Goal: Information Seeking & Learning: Learn about a topic

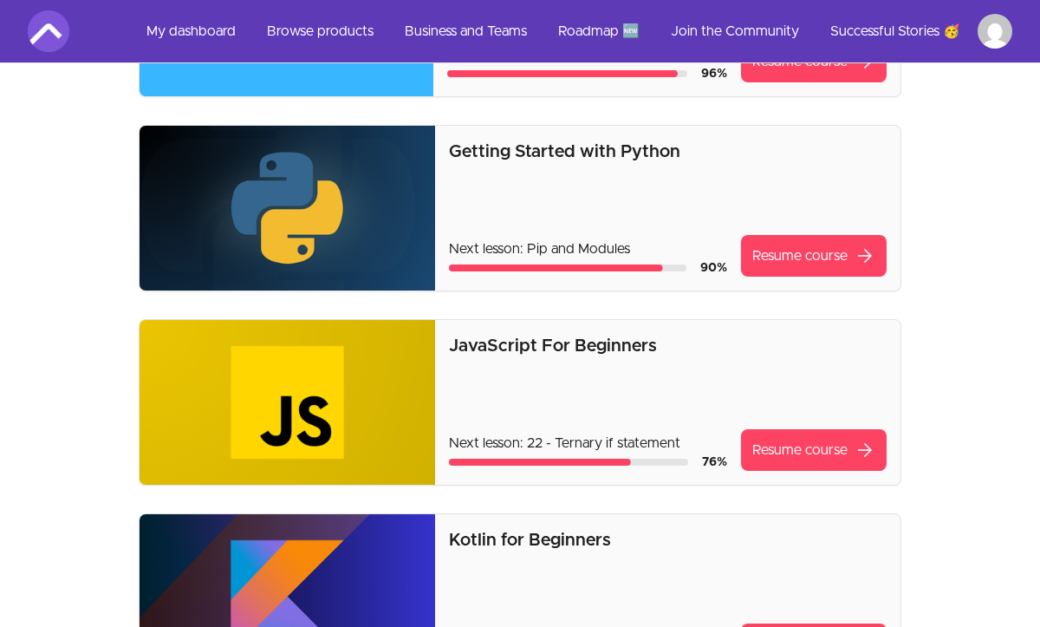
scroll to position [277, 0]
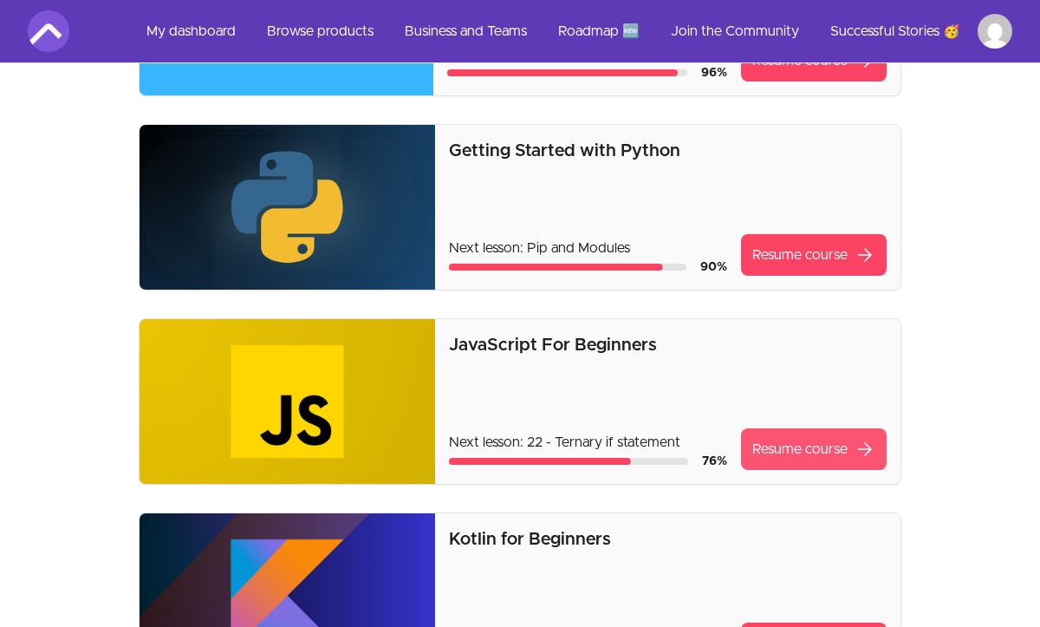
click at [795, 447] on link "Resume course arrow_forward" at bounding box center [814, 449] width 146 height 42
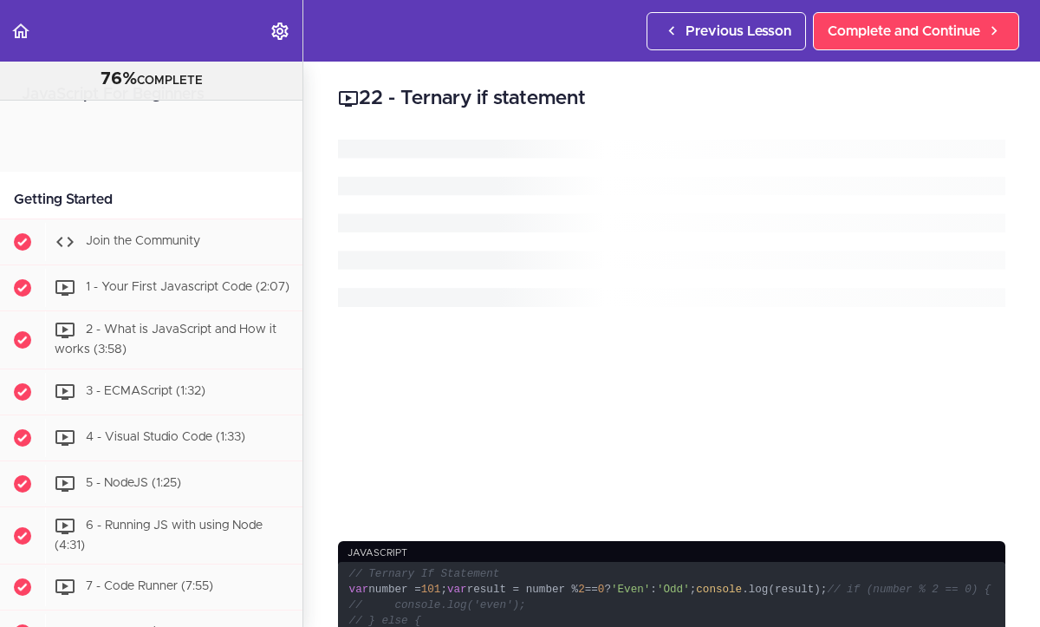
scroll to position [1627, 0]
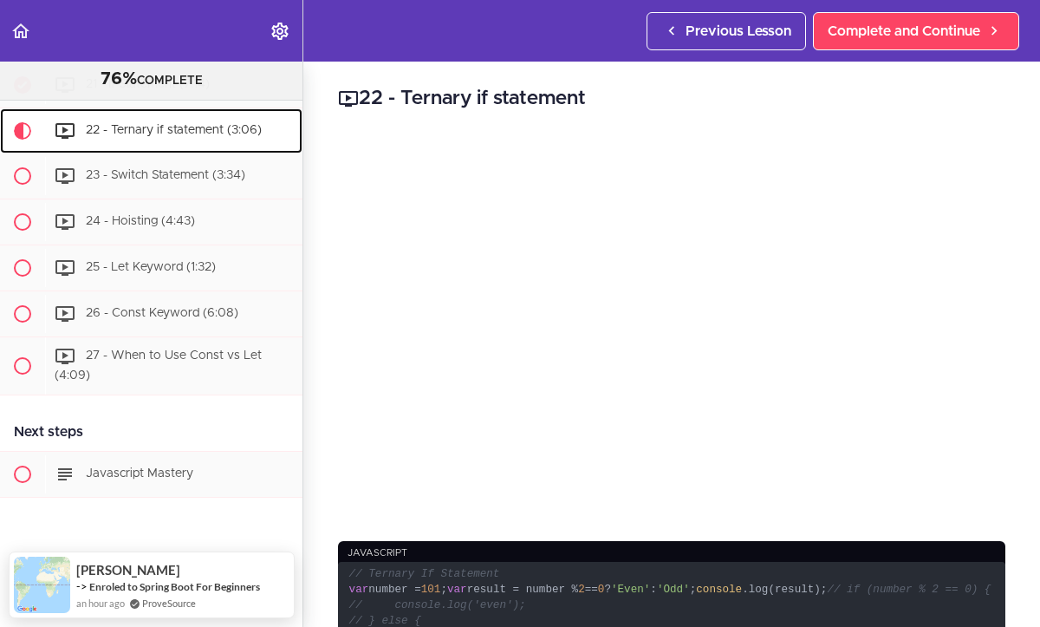
click at [192, 127] on span "22 - Ternary if statement (3:06)" at bounding box center [174, 130] width 176 height 12
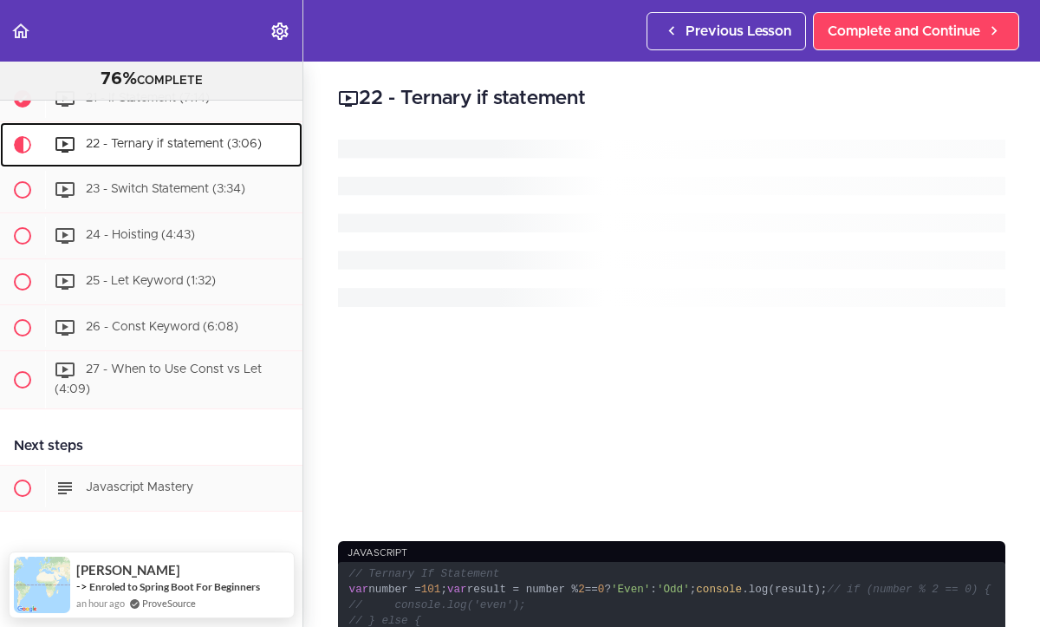
scroll to position [1608, 0]
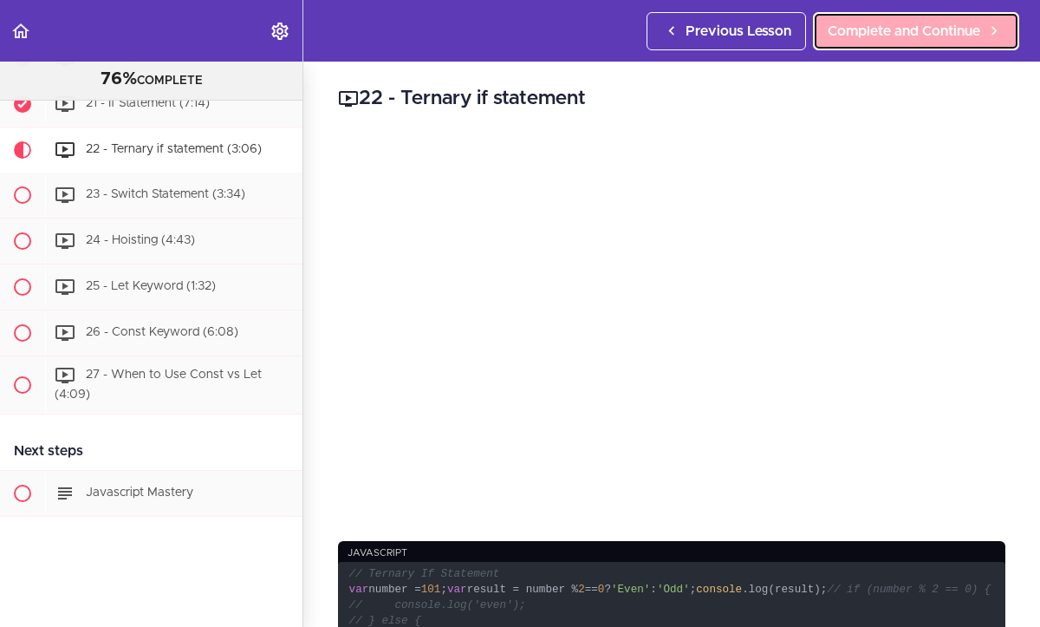
click at [897, 30] on span "Complete and Continue" at bounding box center [904, 31] width 153 height 21
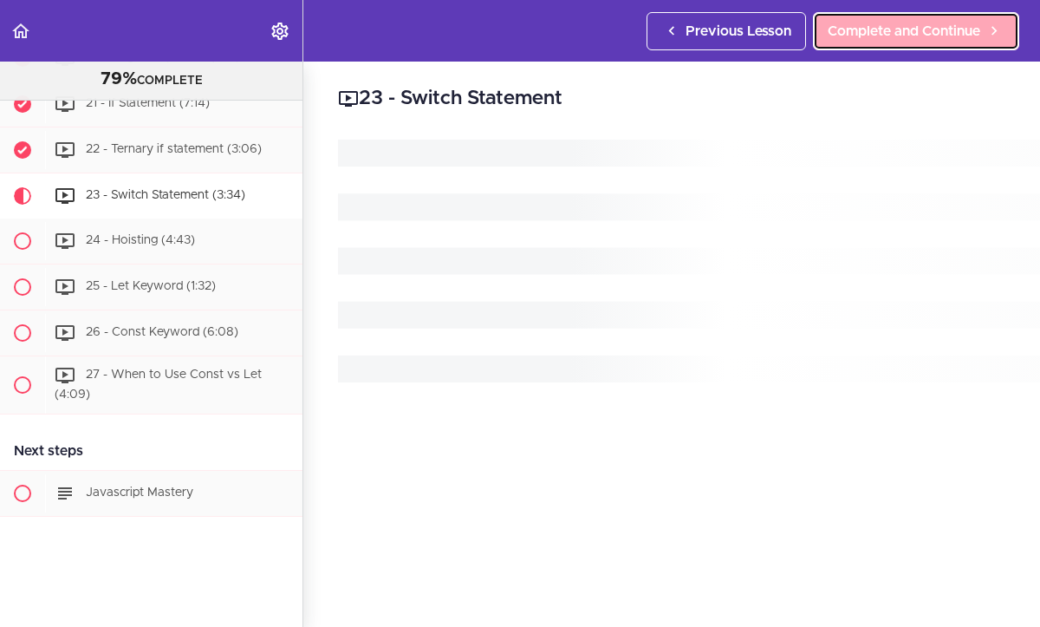
scroll to position [1627, 0]
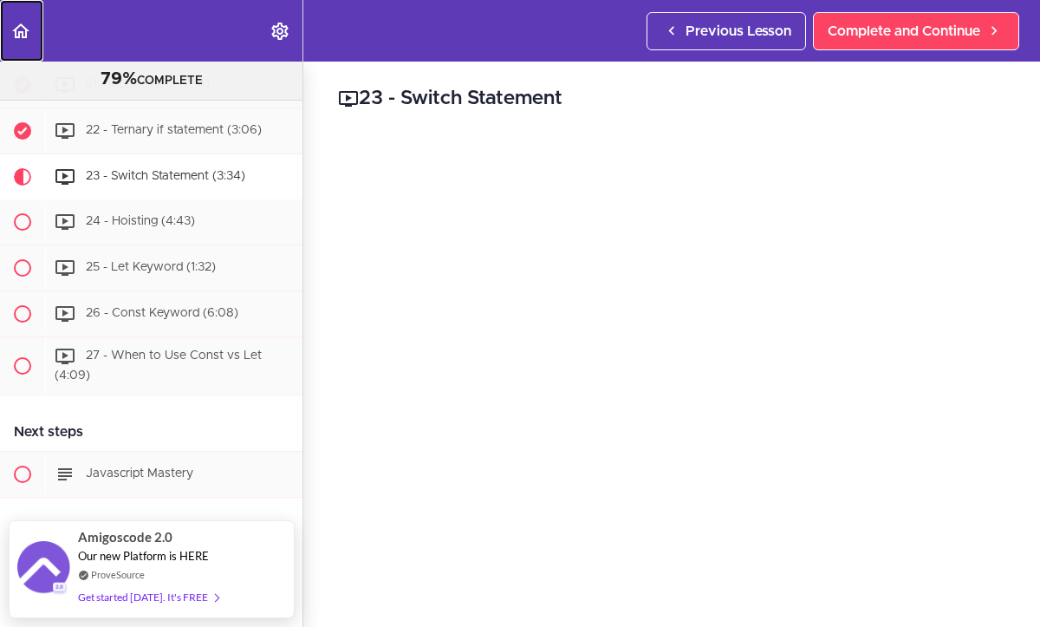
click at [24, 34] on icon "Back to course curriculum" at bounding box center [20, 31] width 21 height 21
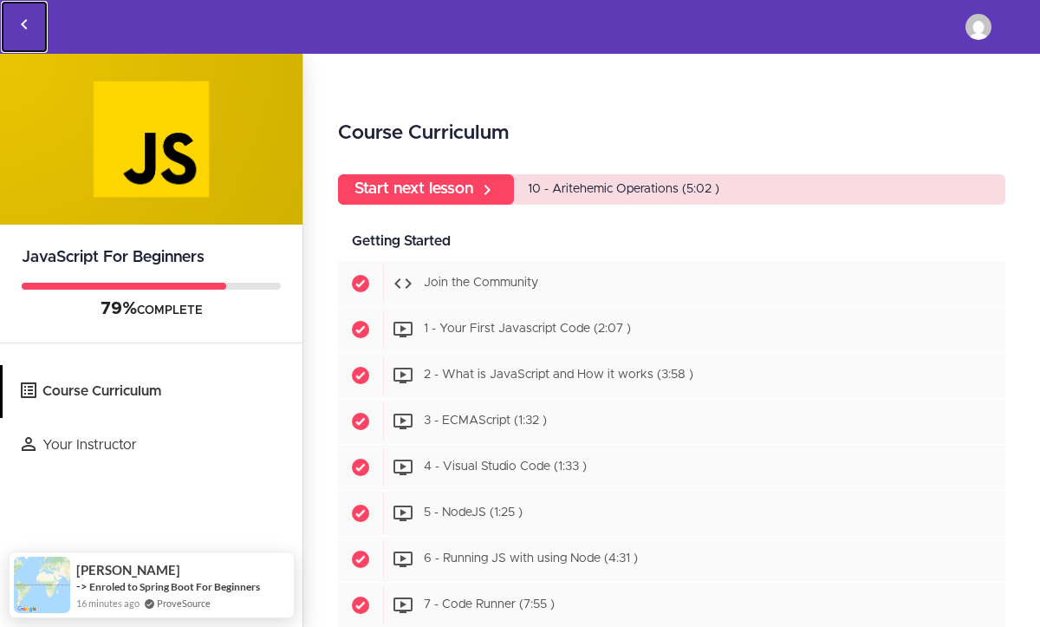
click at [25, 25] on icon "Back to courses" at bounding box center [24, 24] width 21 height 21
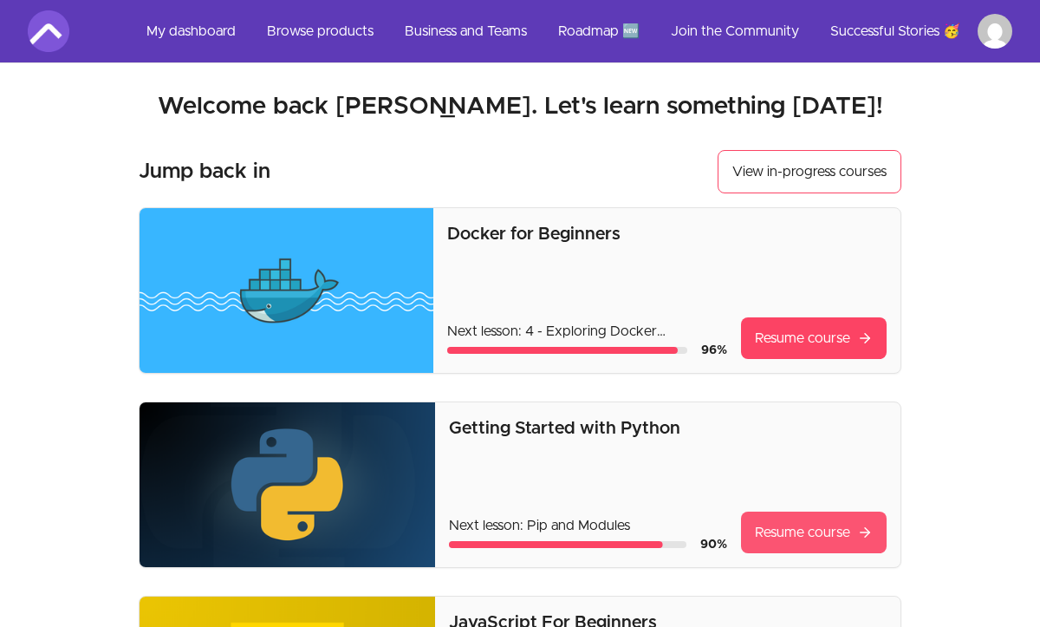
click at [786, 525] on link "Resume course" at bounding box center [814, 533] width 146 height 42
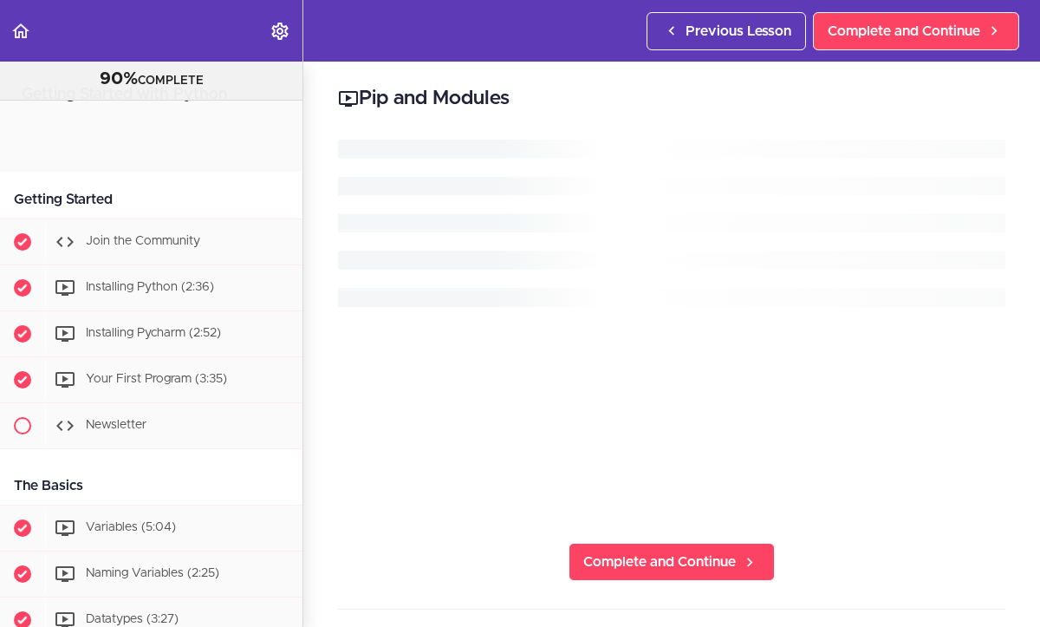
scroll to position [2742, 0]
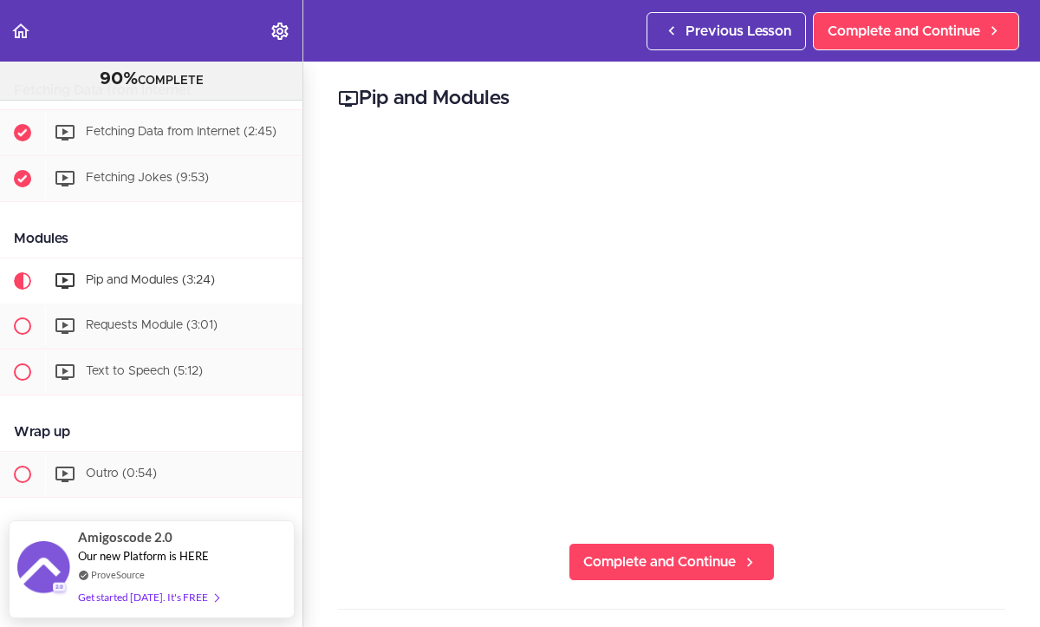
click at [281, 105] on div "Fetching Data from Internet" at bounding box center [151, 90] width 303 height 39
click at [282, 103] on div "Fetching Data from Internet" at bounding box center [151, 90] width 303 height 39
click at [285, 102] on div "Fetching Data from Internet" at bounding box center [151, 90] width 303 height 39
click at [287, 102] on div "Fetching Data from Internet" at bounding box center [151, 90] width 303 height 39
click at [258, 169] on div "Fetching Jokes (9:53)" at bounding box center [174, 179] width 258 height 38
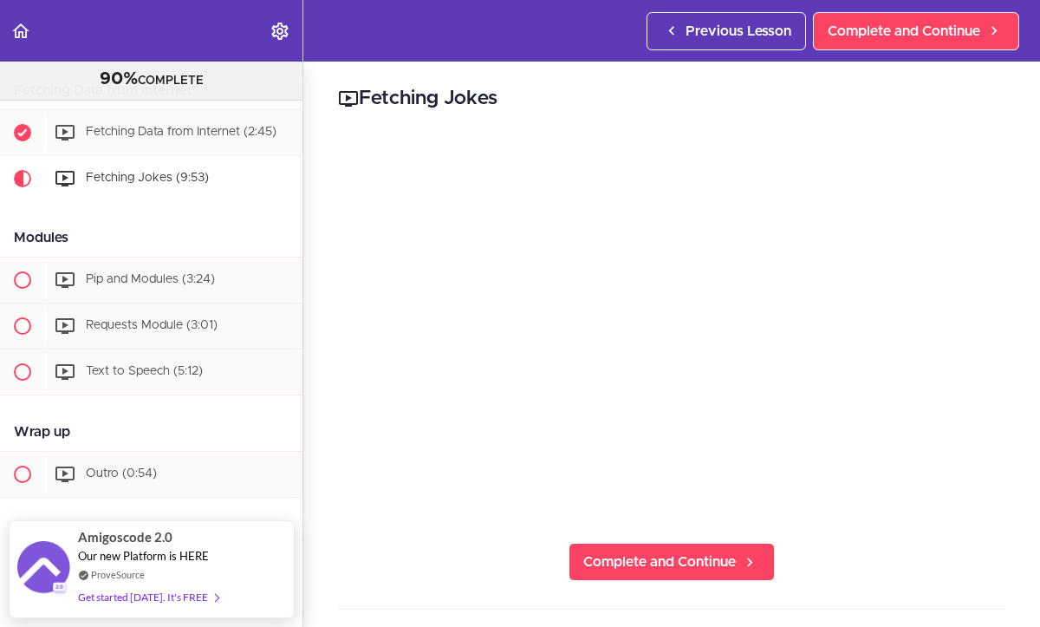
click at [277, 103] on div "Fetching Data from Internet" at bounding box center [151, 90] width 303 height 39
click at [268, 82] on div "90% COMPLETE" at bounding box center [151, 79] width 259 height 23
click at [259, 103] on div "Fetching Data from Internet" at bounding box center [151, 90] width 303 height 39
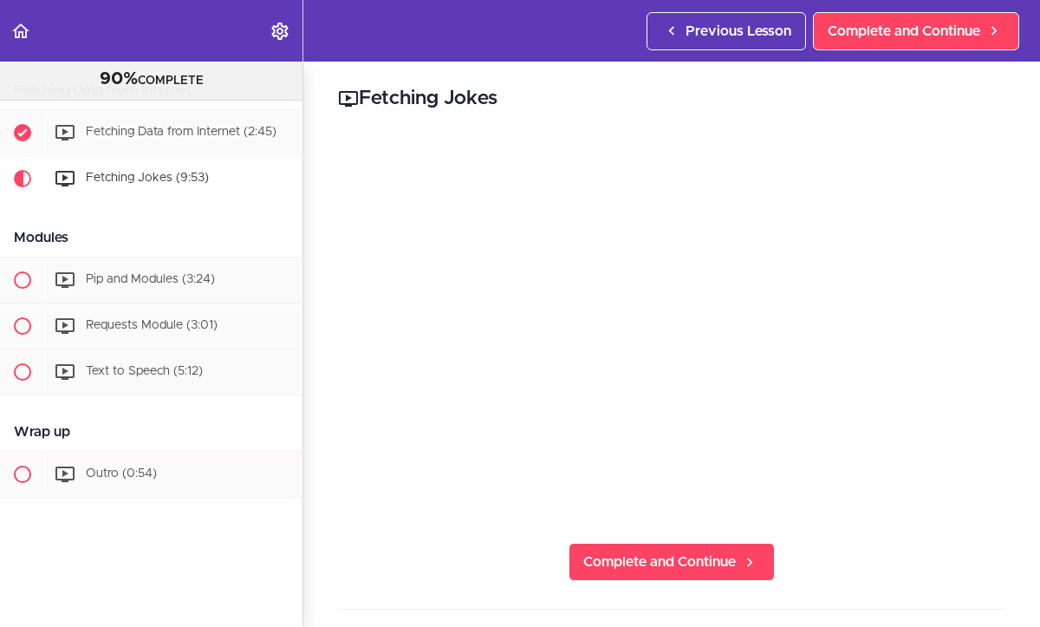
click at [244, 103] on div "Fetching Data from Internet" at bounding box center [151, 90] width 303 height 39
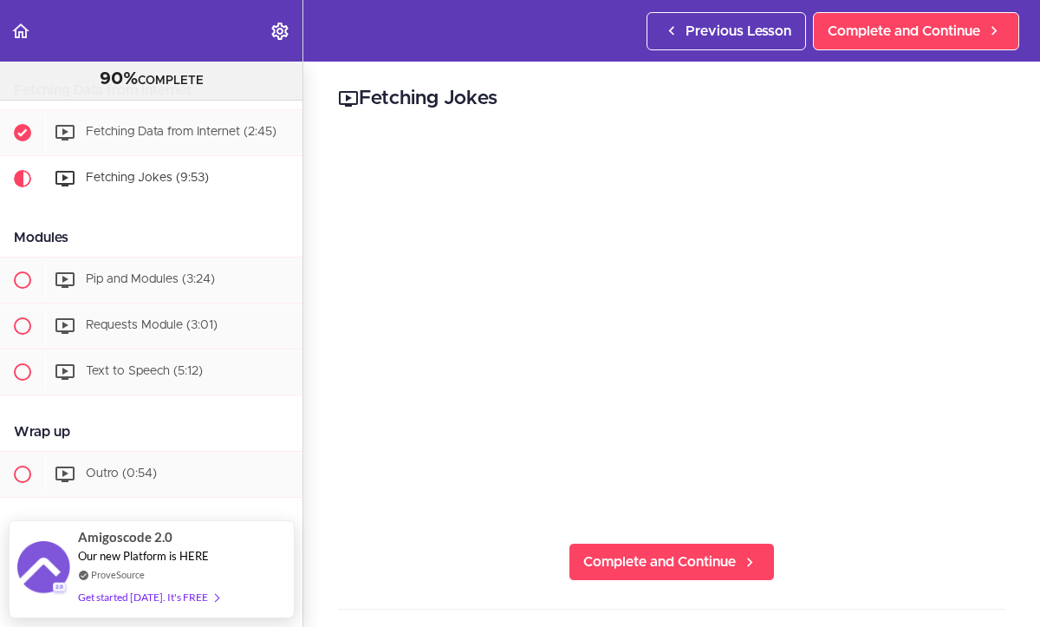
click at [264, 103] on div "Fetching Data from Internet" at bounding box center [151, 90] width 303 height 39
click at [264, 100] on div "90% COMPLETE" at bounding box center [151, 70] width 303 height 61
click at [197, 123] on div "Fetching Data from Internet (2:45)" at bounding box center [174, 133] width 258 height 38
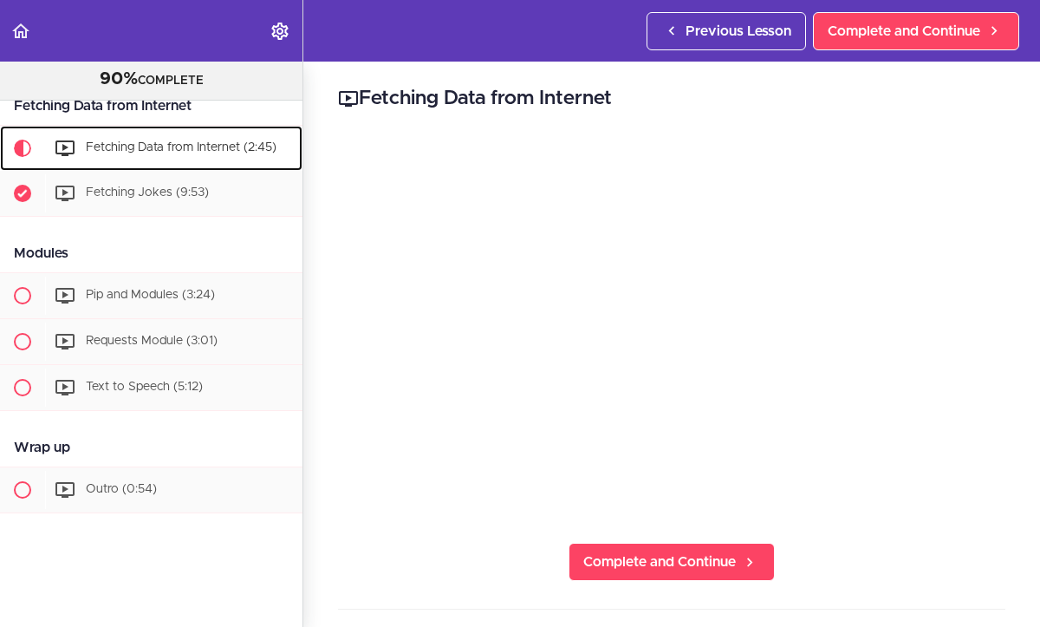
scroll to position [2725, 0]
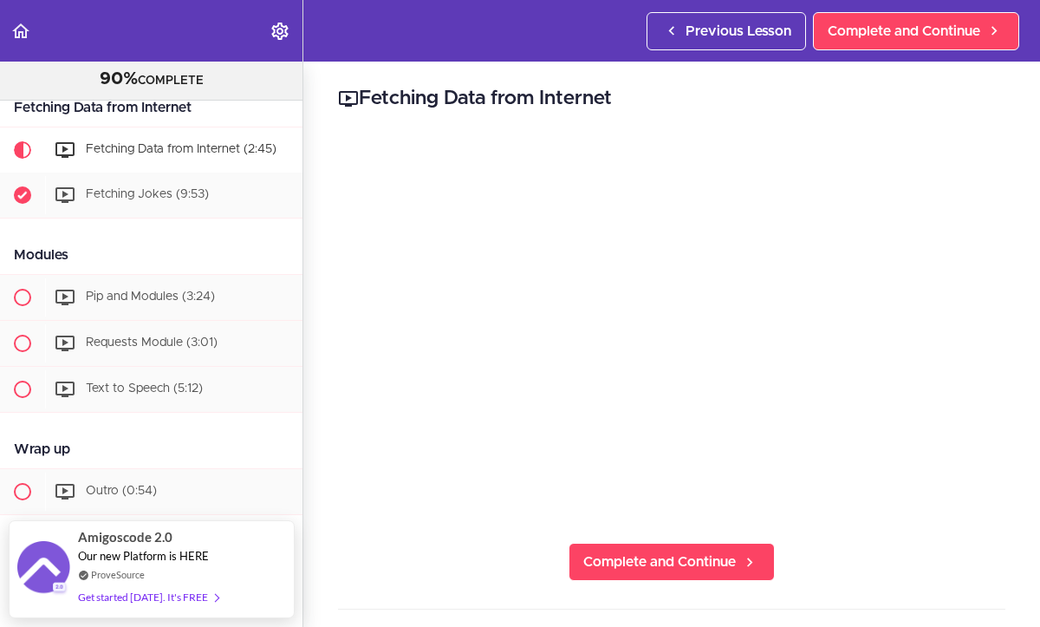
click at [224, 108] on div "Fetching Data from Internet" at bounding box center [151, 107] width 303 height 39
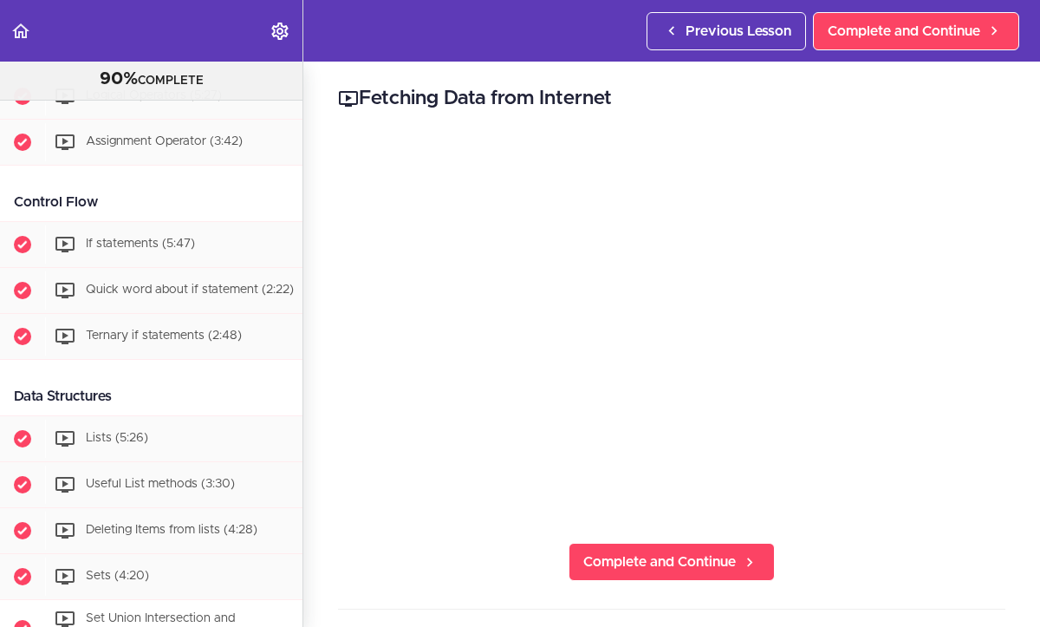
scroll to position [956, 0]
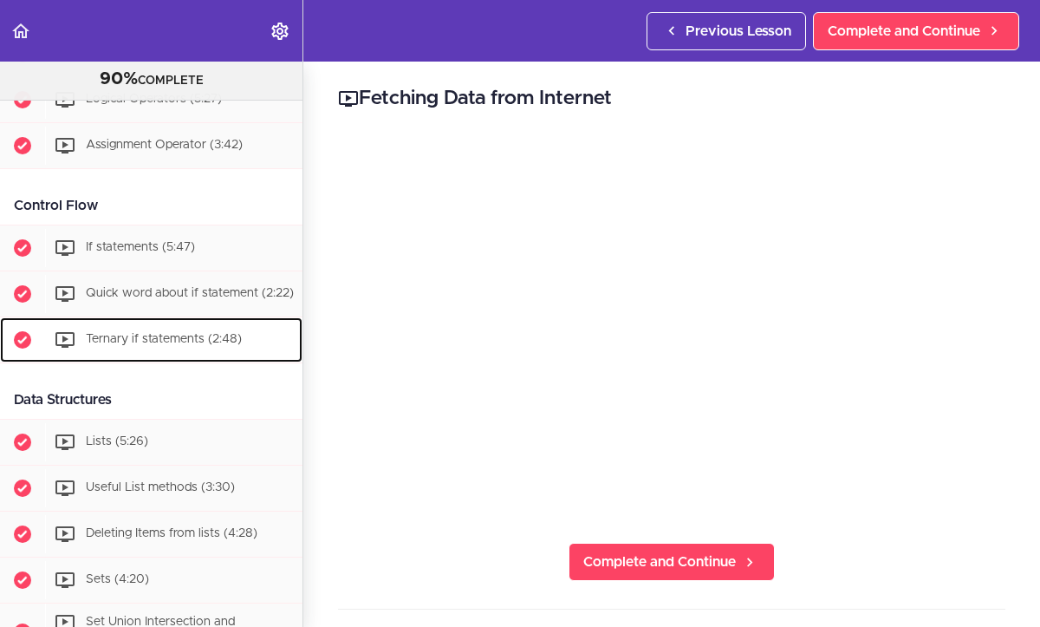
click at [262, 327] on div "Ternary if statements (2:48)" at bounding box center [174, 340] width 258 height 38
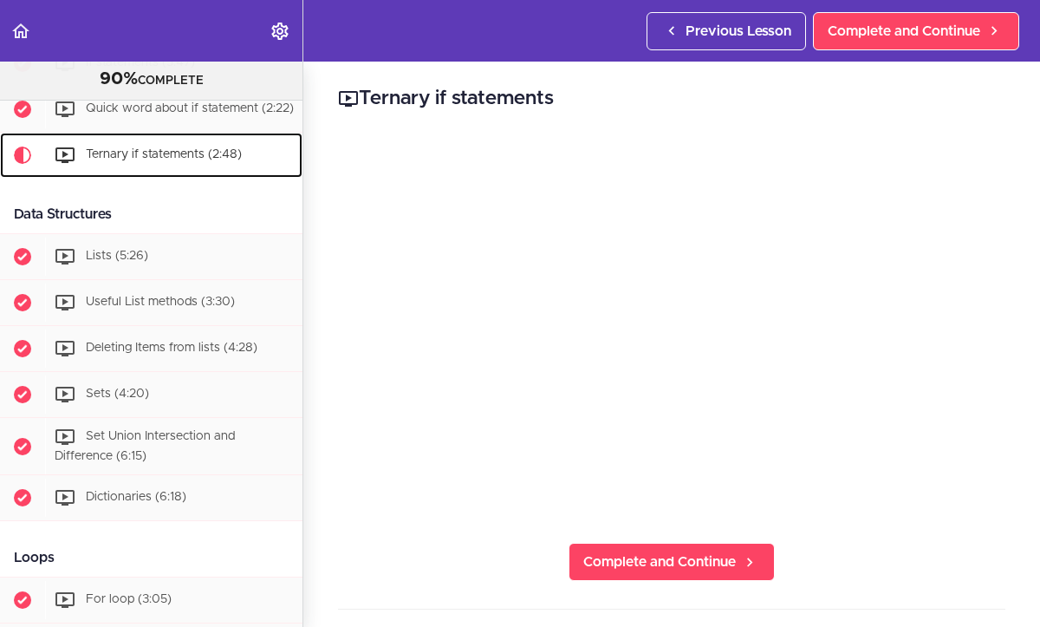
scroll to position [1146, 0]
